Goal: Task Accomplishment & Management: Manage account settings

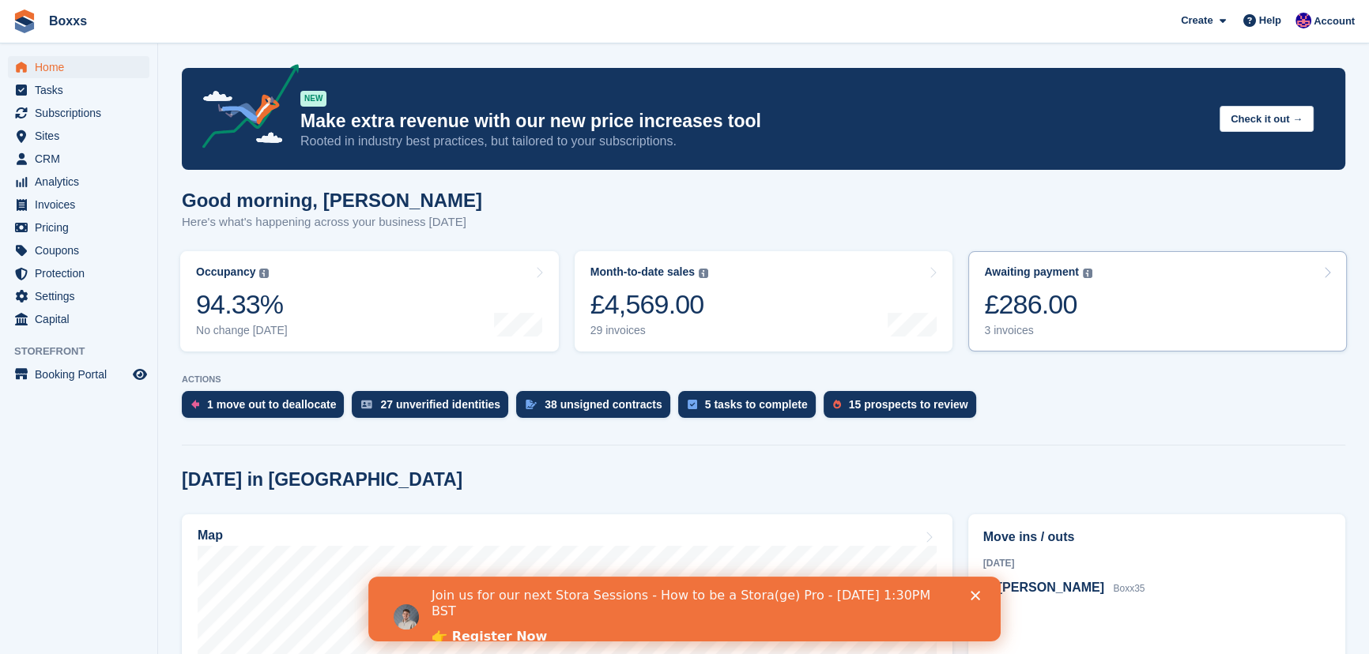
click at [1098, 294] on link "Awaiting payment The total outstanding balance on all open invoices. £286.00 3 …" at bounding box center [1157, 301] width 378 height 100
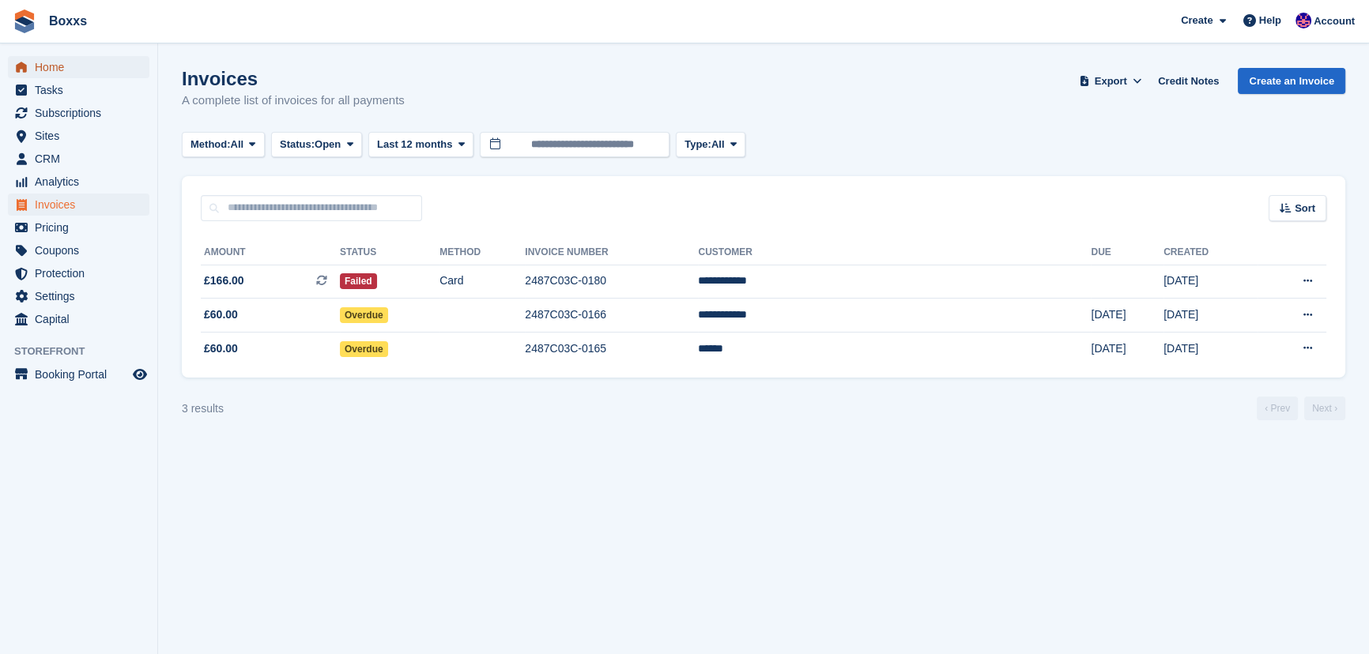
click at [69, 62] on span "Home" at bounding box center [82, 67] width 95 height 22
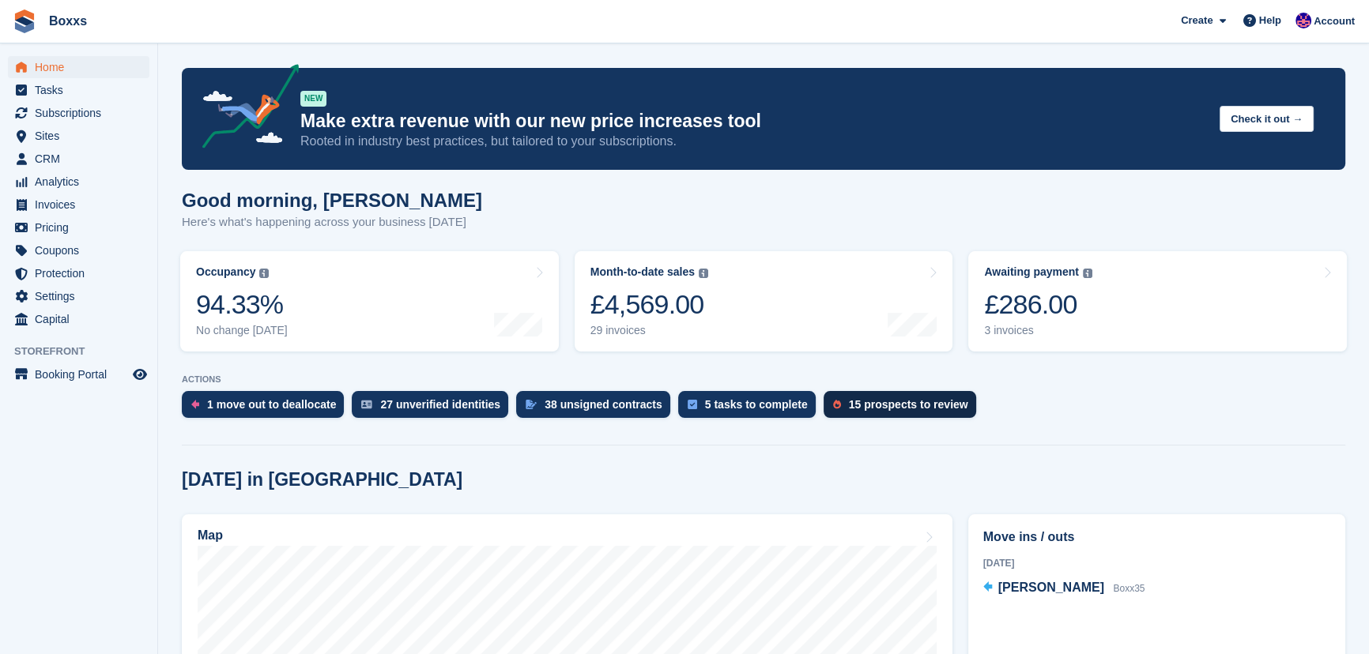
click at [894, 404] on div "15 prospects to review" at bounding box center [908, 404] width 119 height 13
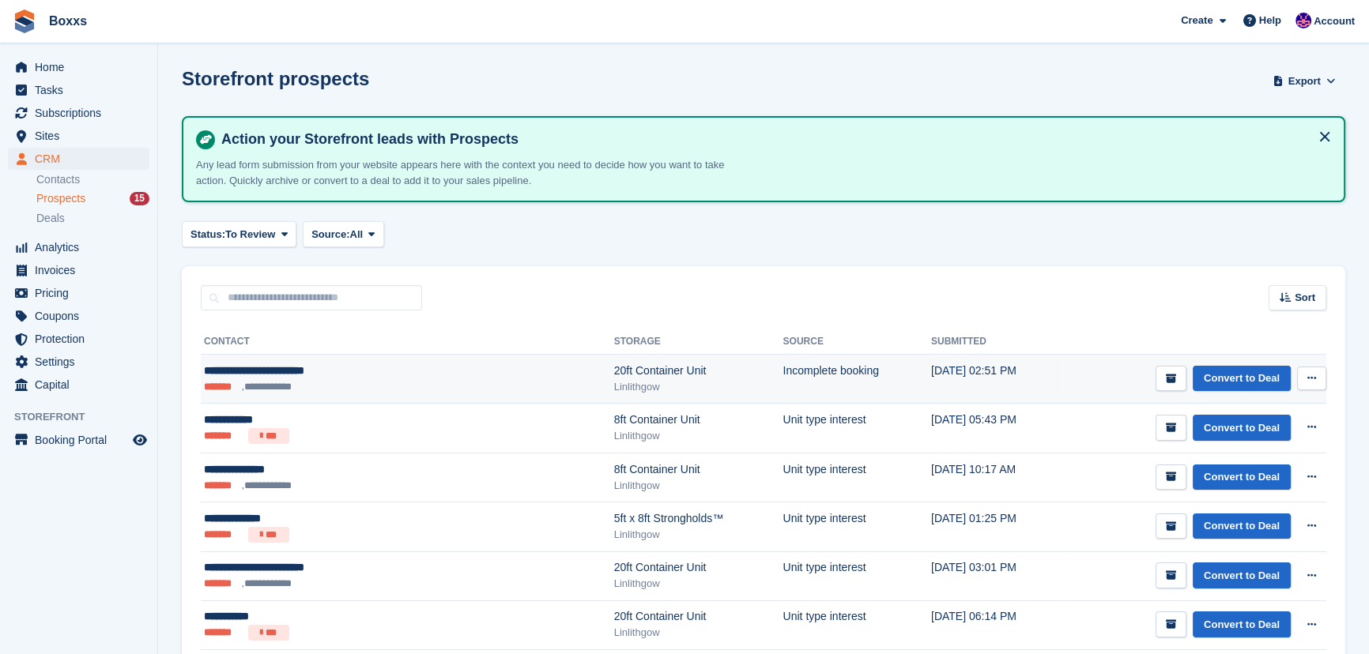
click at [313, 376] on div "**********" at bounding box center [336, 371] width 265 height 17
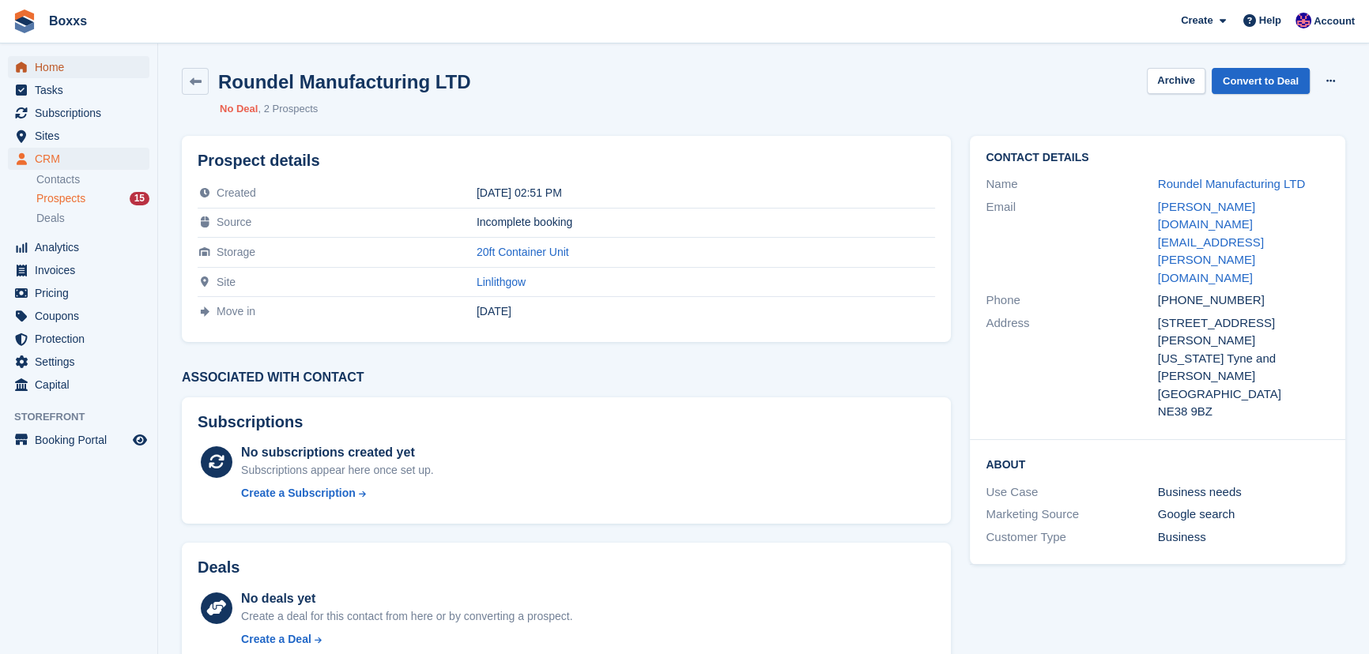
click at [73, 66] on span "Home" at bounding box center [82, 67] width 95 height 22
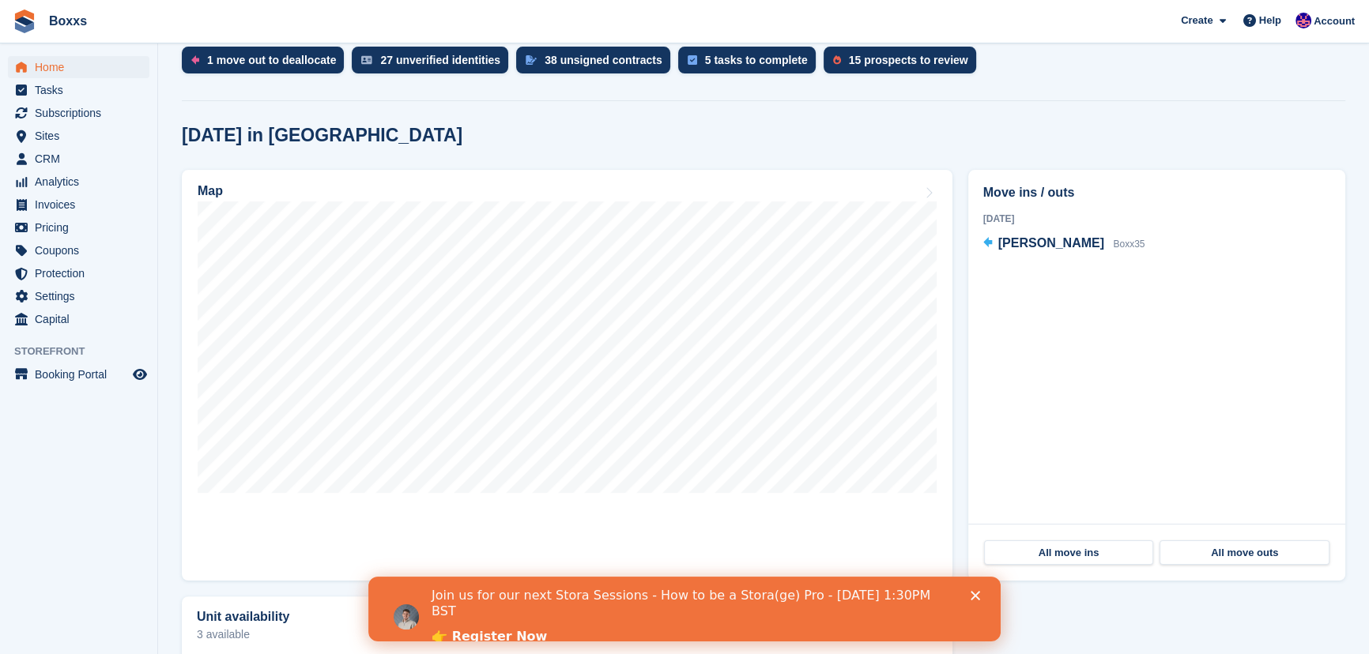
scroll to position [431, 0]
